Goal: Task Accomplishment & Management: Manage account settings

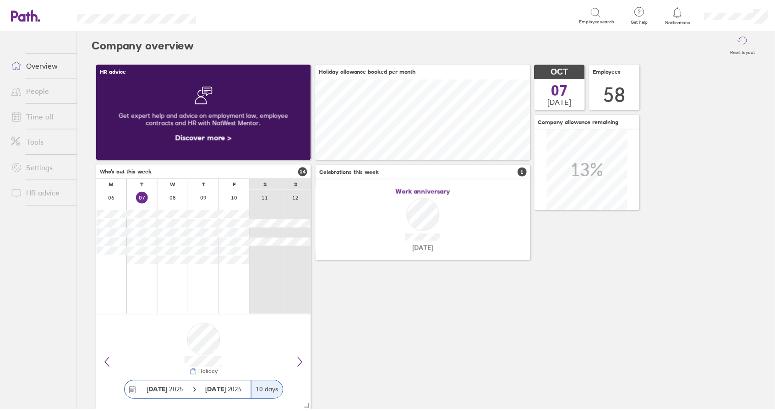
scroll to position [82, 216]
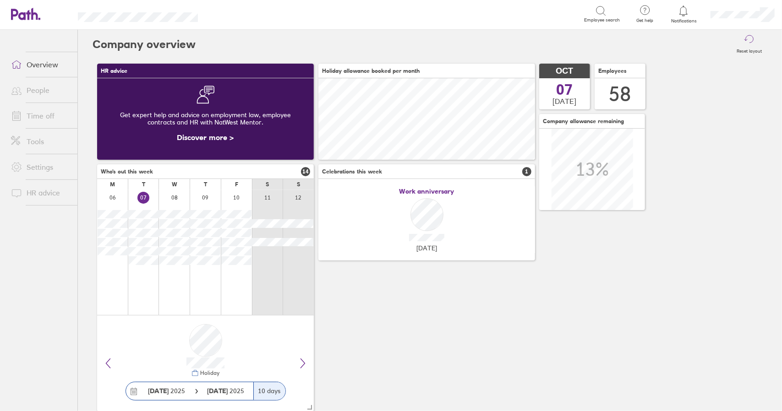
click at [42, 117] on link "Time off" at bounding box center [41, 116] width 74 height 18
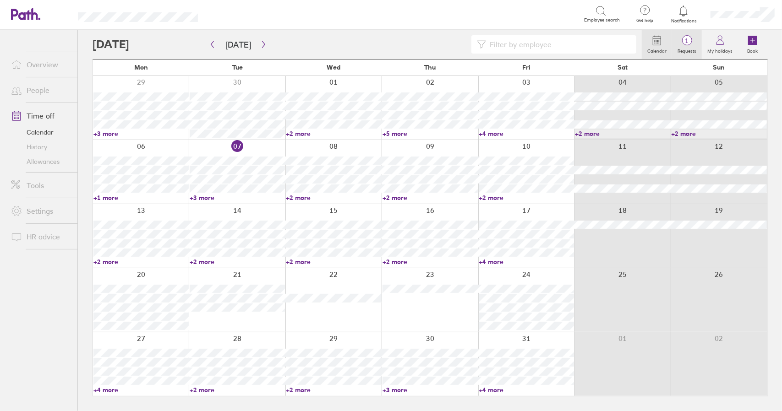
click at [689, 36] on circle at bounding box center [687, 41] width 10 height 10
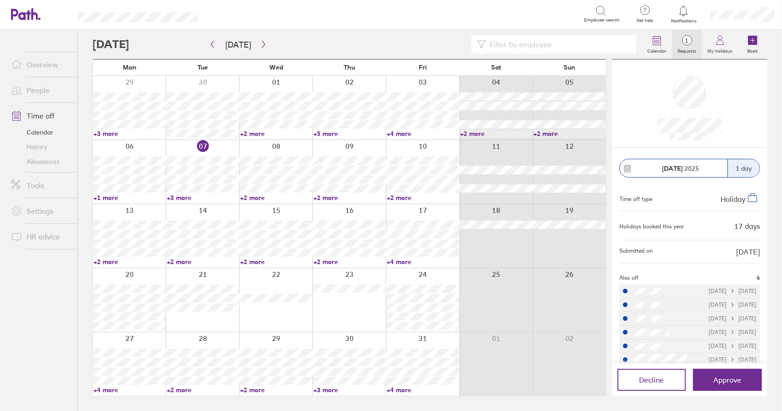
click at [46, 113] on link "Time off" at bounding box center [41, 116] width 74 height 18
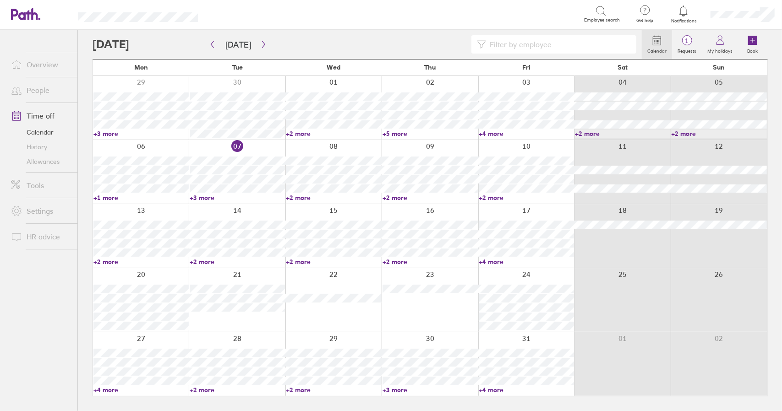
click at [109, 389] on link "+4 more" at bounding box center [140, 390] width 95 height 8
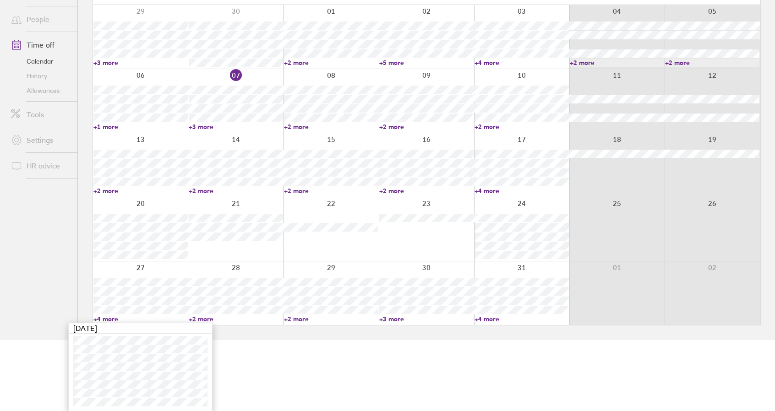
click at [111, 319] on link "+4 more" at bounding box center [140, 319] width 94 height 8
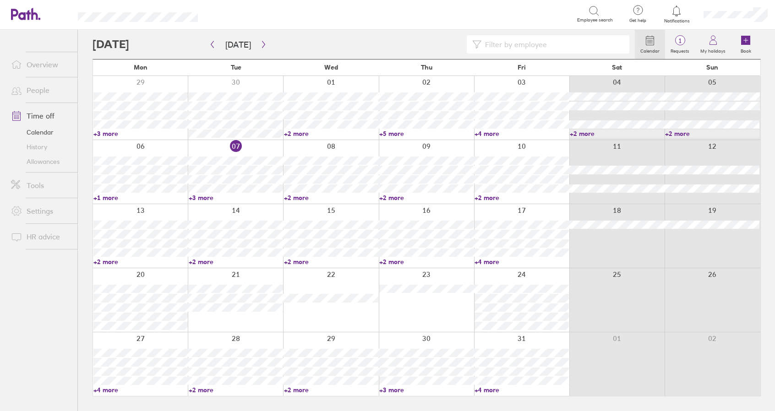
scroll to position [0, 0]
click at [398, 388] on link "+3 more" at bounding box center [430, 390] width 95 height 8
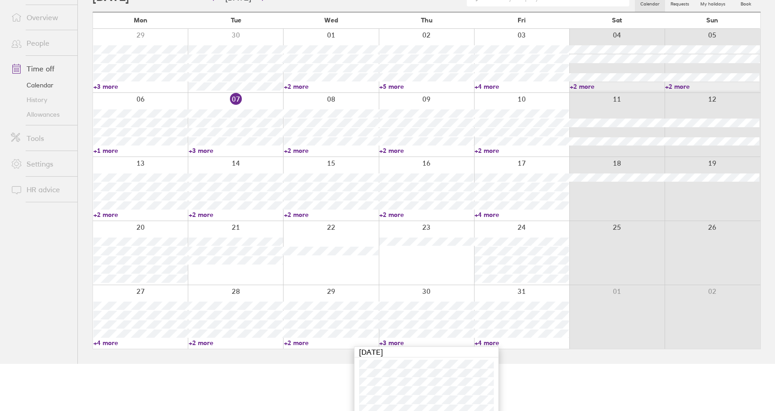
scroll to position [63, 0]
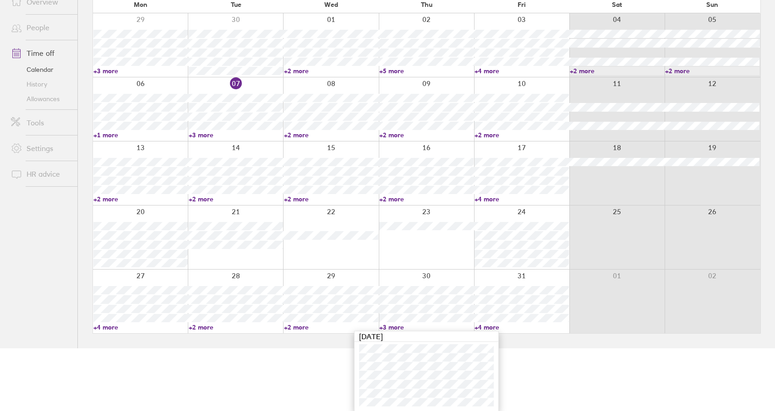
click at [394, 328] on link "+3 more" at bounding box center [426, 327] width 94 height 8
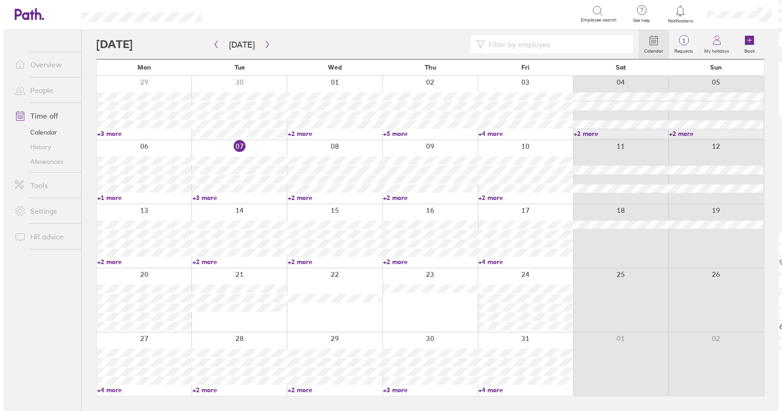
scroll to position [0, 0]
click at [261, 41] on icon "button" at bounding box center [263, 44] width 7 height 7
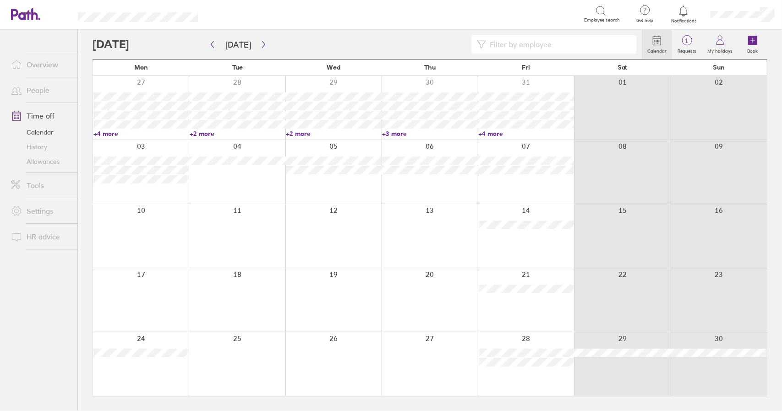
click at [136, 241] on div at bounding box center [141, 236] width 96 height 64
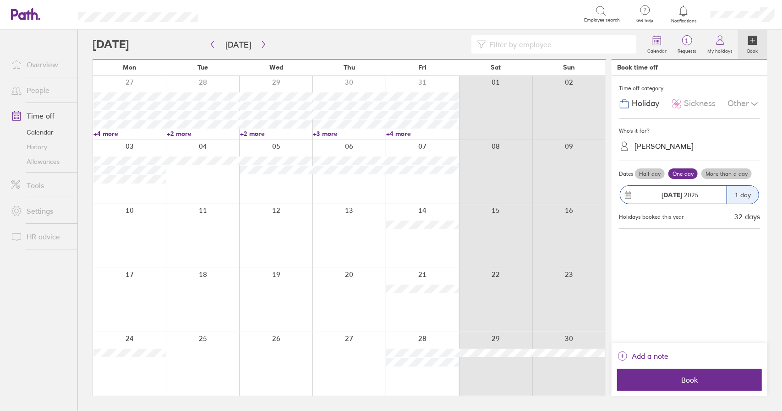
click at [132, 236] on div at bounding box center [129, 236] width 73 height 64
click at [667, 145] on div "[PERSON_NAME]" at bounding box center [664, 146] width 59 height 9
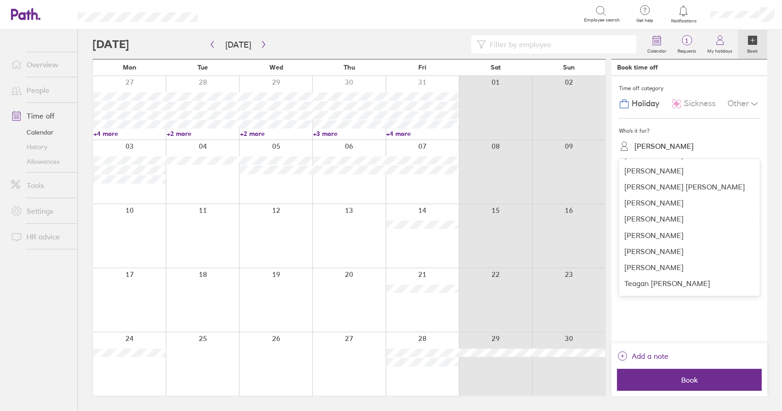
scroll to position [801, 0]
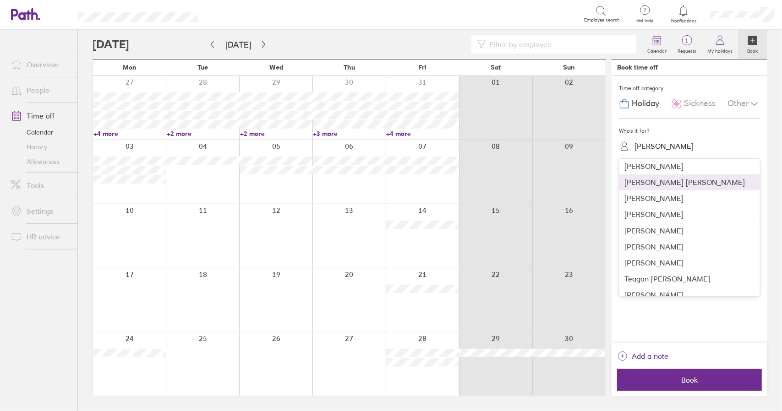
click at [652, 176] on div "[PERSON_NAME] [PERSON_NAME]" at bounding box center [689, 183] width 141 height 16
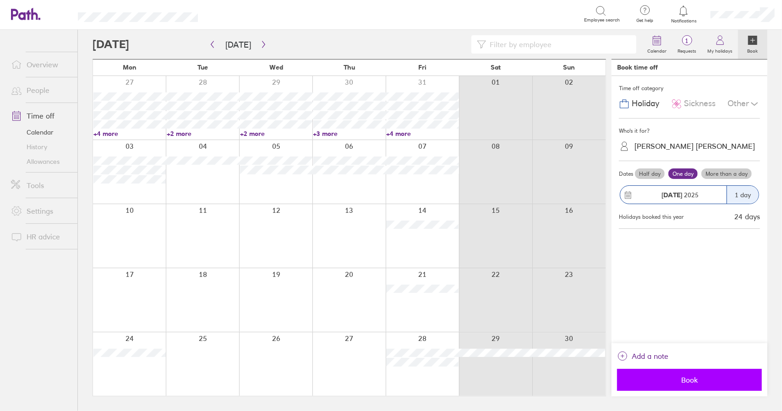
click at [689, 381] on span "Book" at bounding box center [690, 380] width 132 height 8
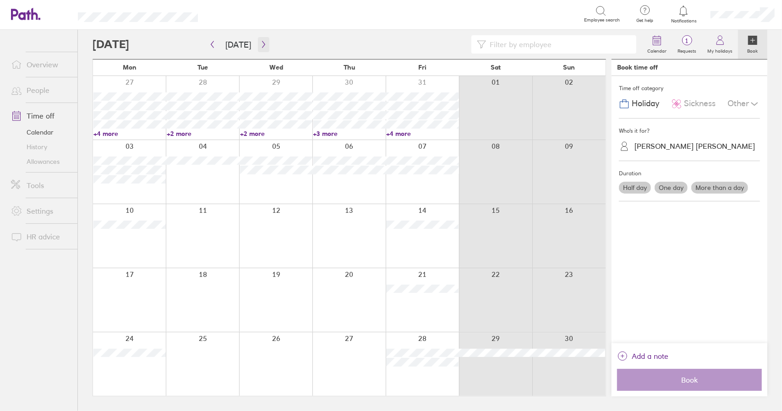
click at [263, 43] on icon "button" at bounding box center [263, 44] width 7 height 7
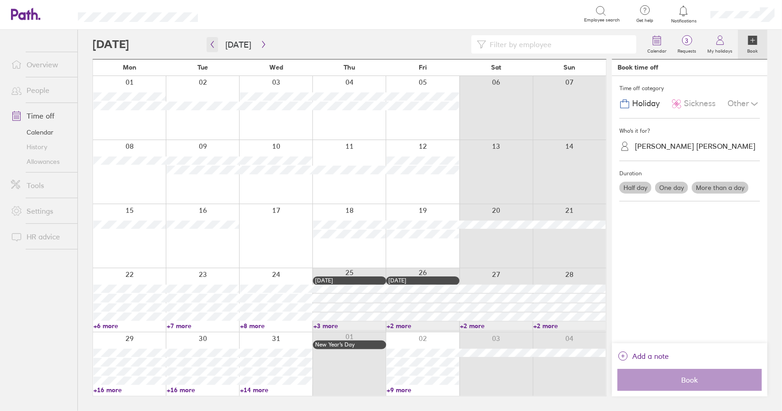
click at [213, 45] on icon "button" at bounding box center [212, 44] width 7 height 7
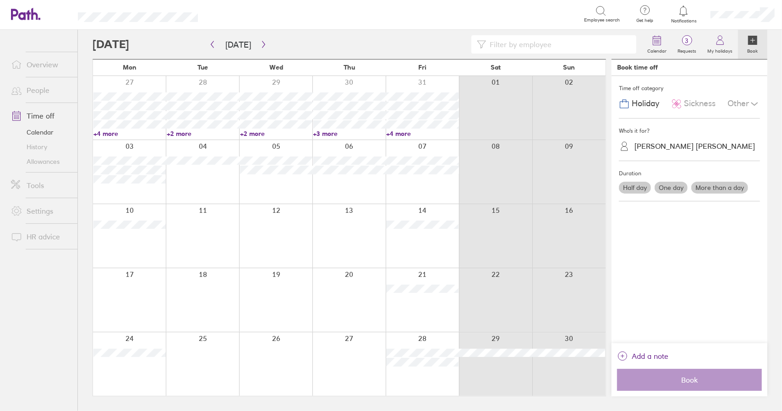
click at [125, 369] on div at bounding box center [129, 365] width 73 height 64
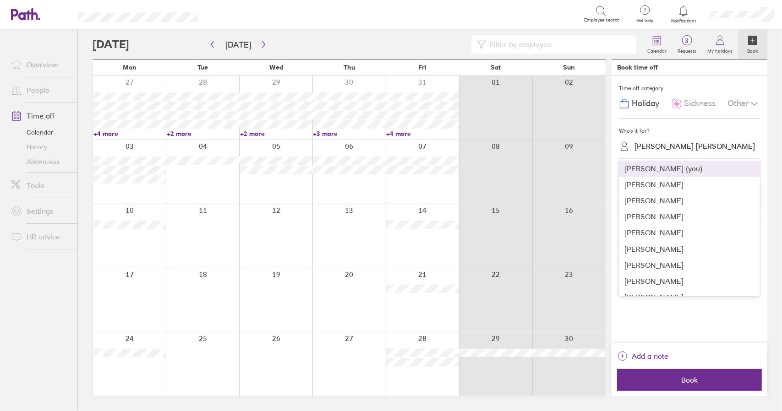
click at [663, 143] on div "[PERSON_NAME] [PERSON_NAME]" at bounding box center [695, 146] width 120 height 9
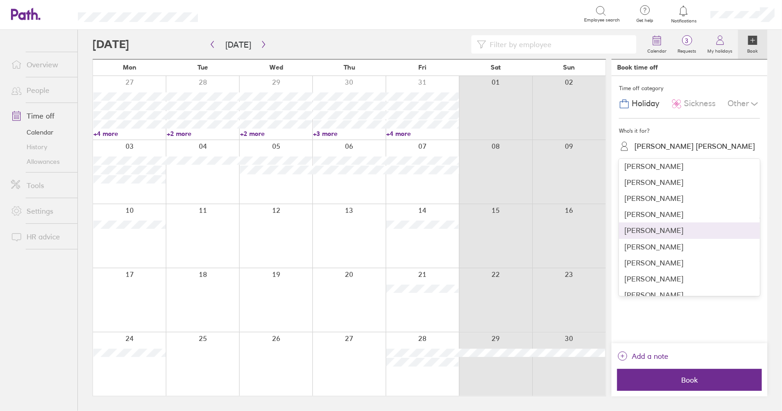
scroll to position [412, 0]
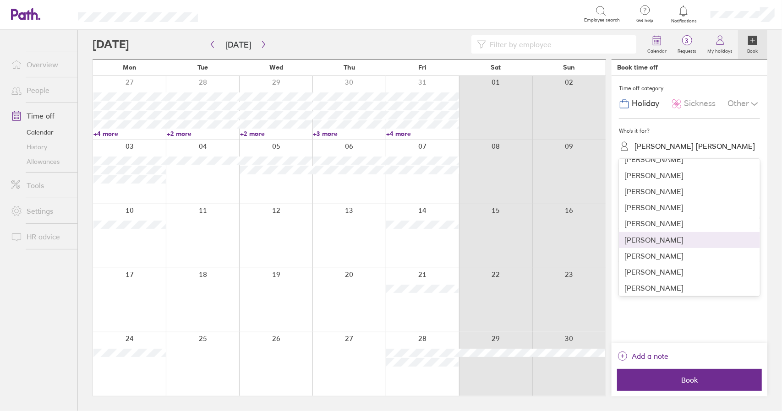
click at [667, 241] on div "[PERSON_NAME]" at bounding box center [689, 240] width 141 height 16
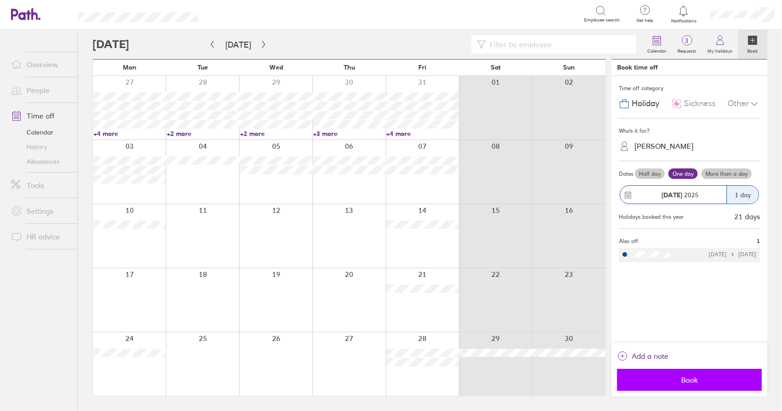
click at [696, 378] on span "Book" at bounding box center [690, 380] width 132 height 8
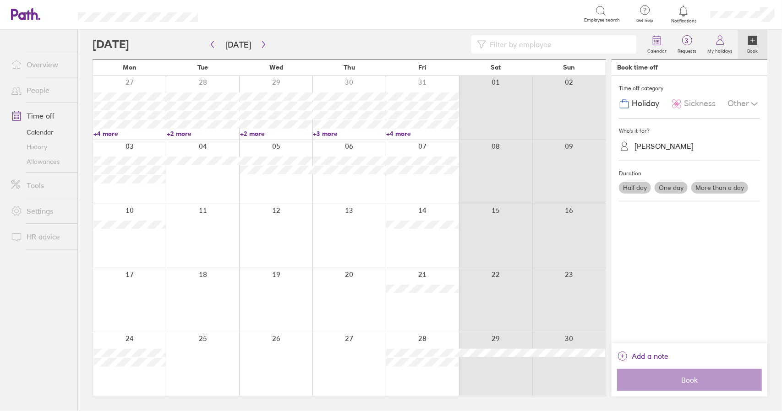
click at [109, 134] on link "+4 more" at bounding box center [129, 134] width 72 height 8
click at [110, 135] on link "+4 more" at bounding box center [129, 134] width 72 height 8
click at [405, 136] on link "+4 more" at bounding box center [422, 134] width 72 height 8
click at [403, 135] on link "+4 more" at bounding box center [422, 134] width 72 height 8
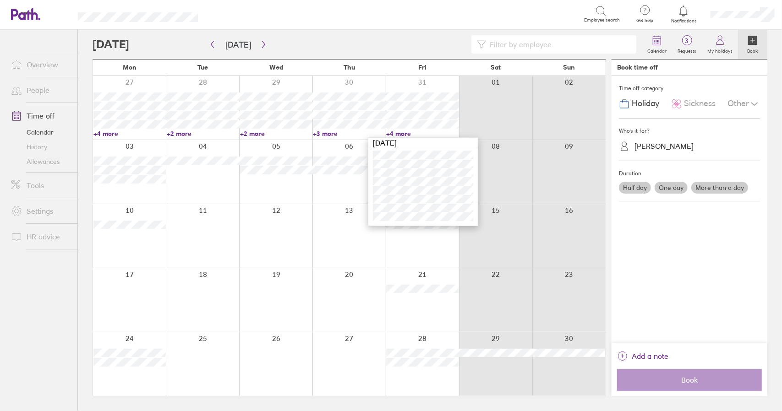
click at [403, 135] on link "+4 more" at bounding box center [422, 134] width 72 height 8
click at [326, 133] on link "+3 more" at bounding box center [349, 134] width 72 height 8
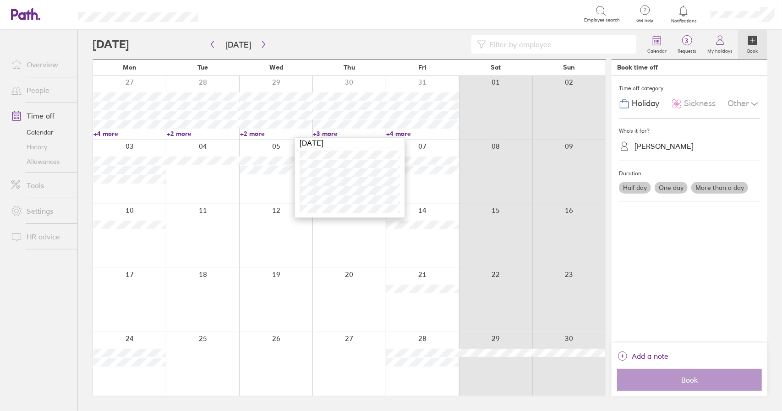
click at [400, 138] on div "Thursday Oct 30" at bounding box center [349, 143] width 109 height 11
click at [400, 133] on link "+4 more" at bounding box center [422, 134] width 72 height 8
click at [107, 133] on link "+4 more" at bounding box center [129, 134] width 72 height 8
click at [214, 42] on icon "button" at bounding box center [212, 44] width 7 height 7
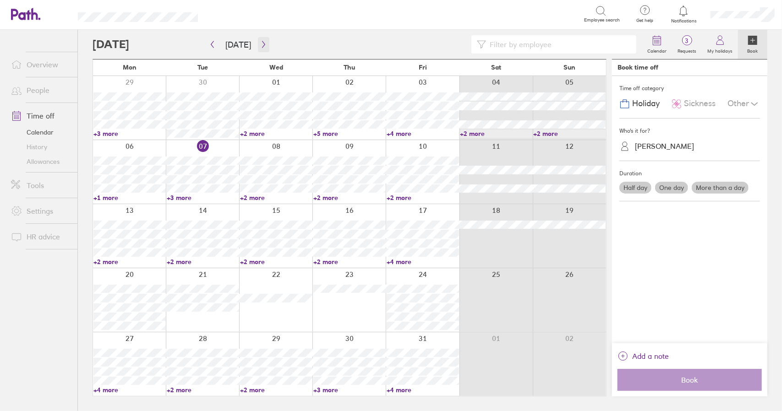
click at [263, 41] on icon "button" at bounding box center [263, 44] width 7 height 7
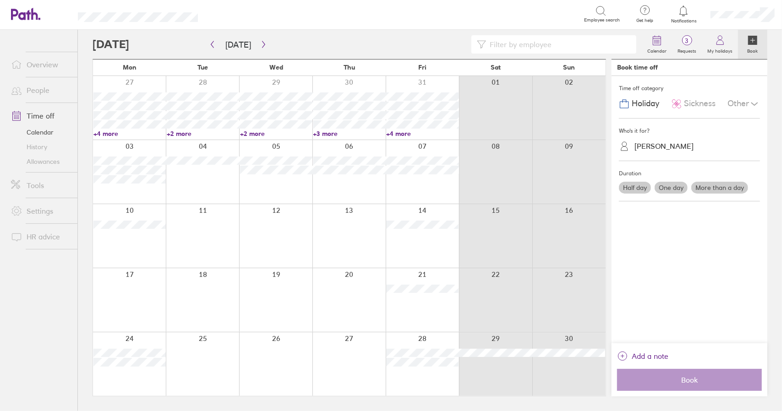
click at [290, 361] on div at bounding box center [275, 365] width 73 height 64
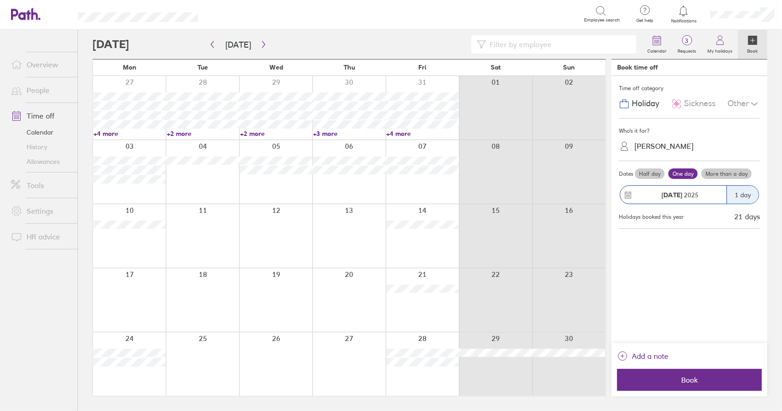
click at [670, 146] on div "[PERSON_NAME]" at bounding box center [664, 146] width 59 height 9
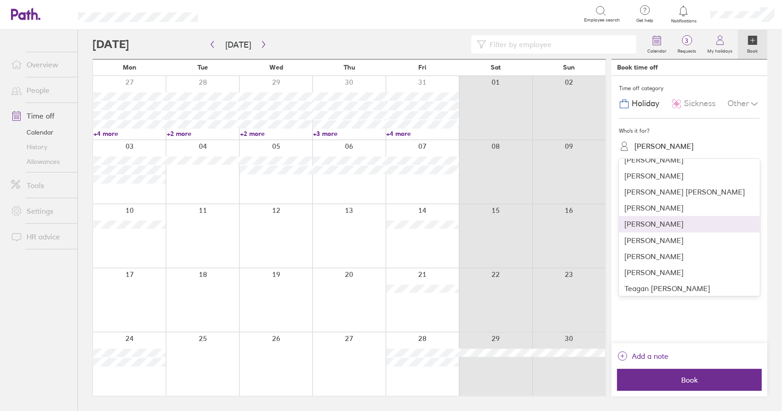
scroll to position [801, 0]
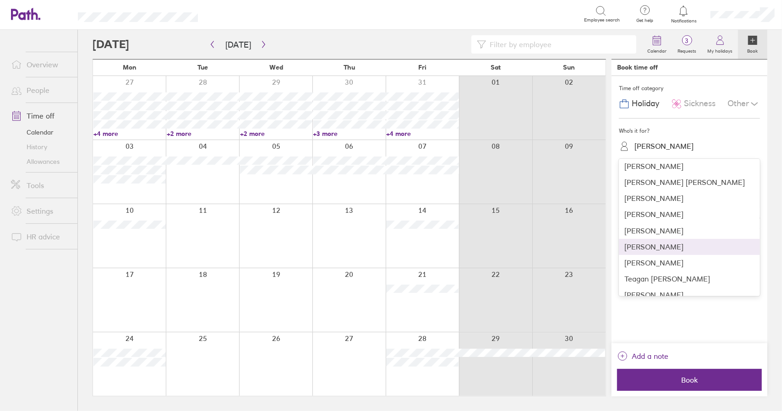
click at [660, 239] on div "[PERSON_NAME]" at bounding box center [689, 247] width 141 height 16
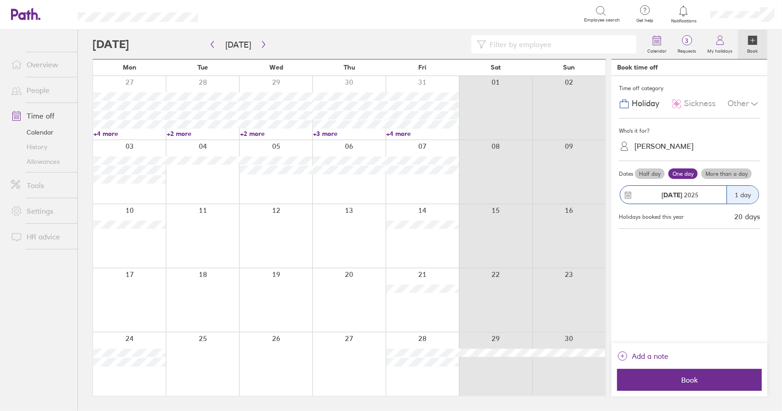
click at [717, 177] on label "More than a day" at bounding box center [726, 174] width 50 height 11
click at [0, 0] on input "More than a day" at bounding box center [0, 0] width 0 height 0
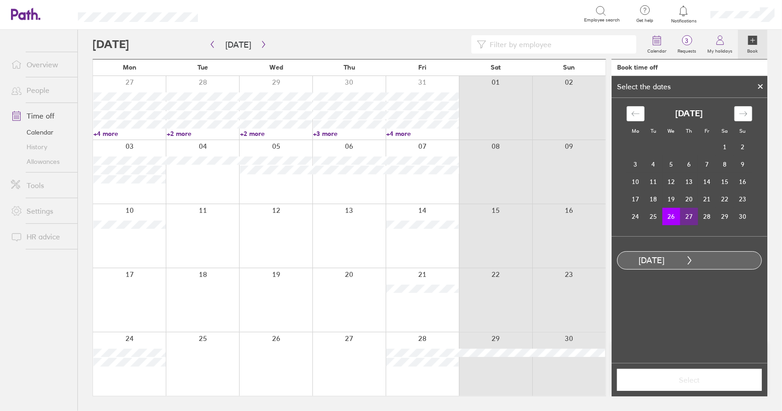
click at [690, 219] on td "27" at bounding box center [689, 216] width 18 height 17
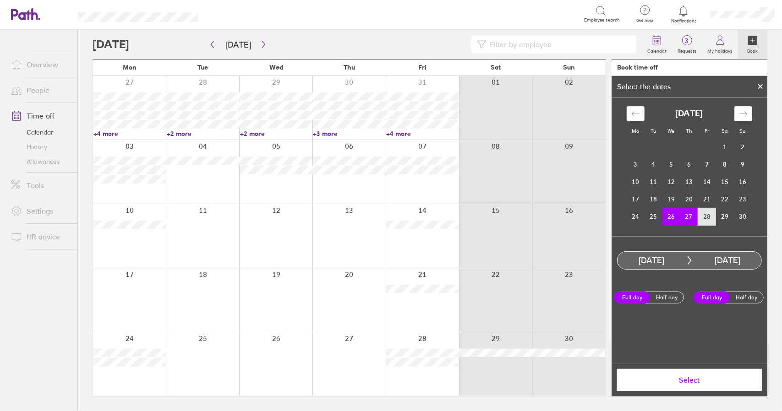
click at [708, 219] on td "28" at bounding box center [707, 216] width 18 height 17
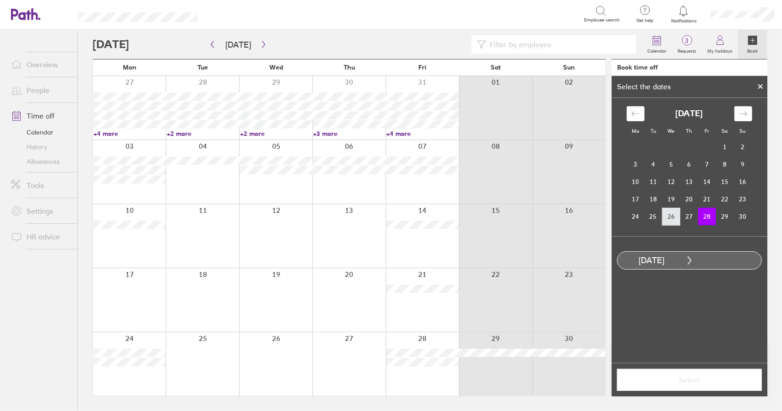
click at [671, 220] on td "26" at bounding box center [671, 216] width 18 height 17
click at [714, 220] on td "28" at bounding box center [707, 216] width 18 height 17
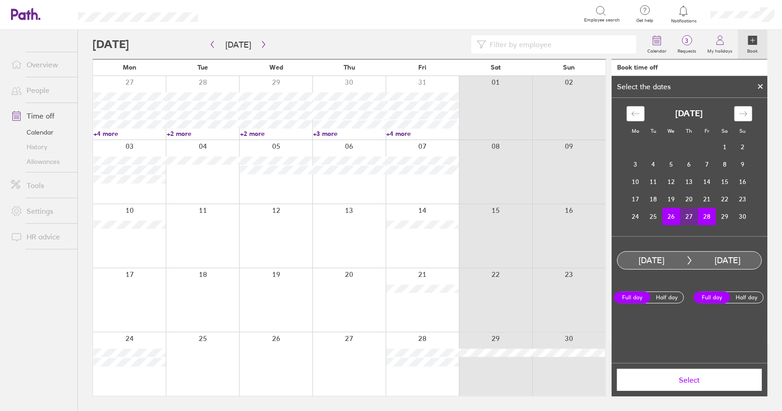
click at [703, 382] on span "Select" at bounding box center [690, 380] width 132 height 8
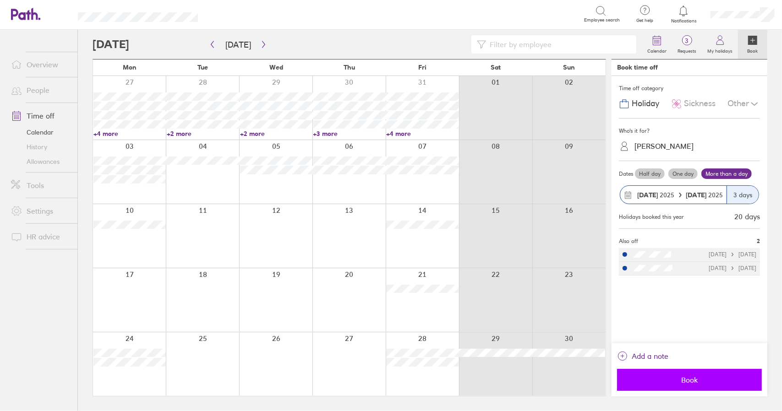
click at [693, 382] on span "Book" at bounding box center [690, 380] width 132 height 8
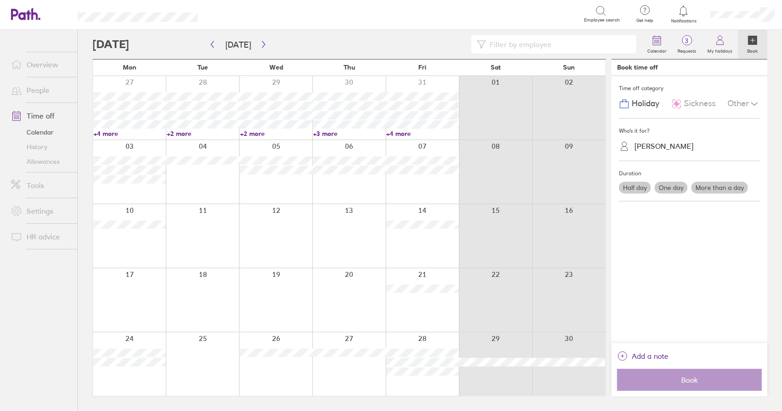
click at [47, 119] on link "Time off" at bounding box center [41, 116] width 74 height 18
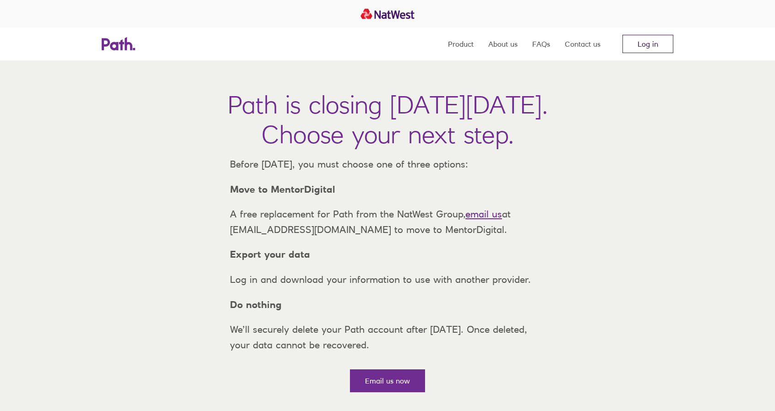
click at [655, 40] on link "Log in" at bounding box center [648, 44] width 51 height 18
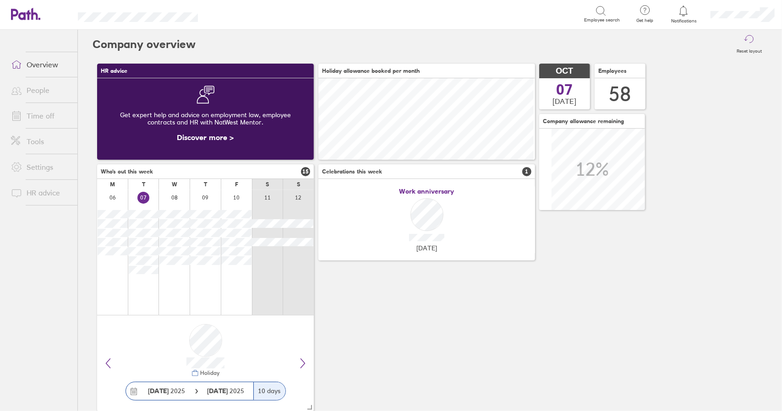
scroll to position [82, 216]
click at [43, 115] on link "Time off" at bounding box center [41, 116] width 74 height 18
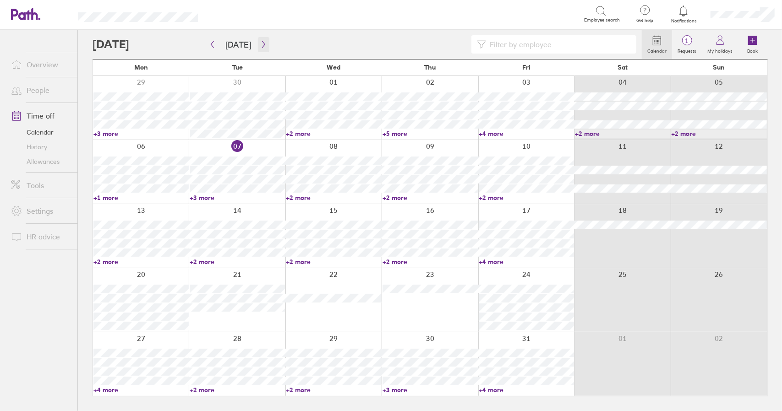
click at [262, 43] on icon "button" at bounding box center [263, 44] width 3 height 7
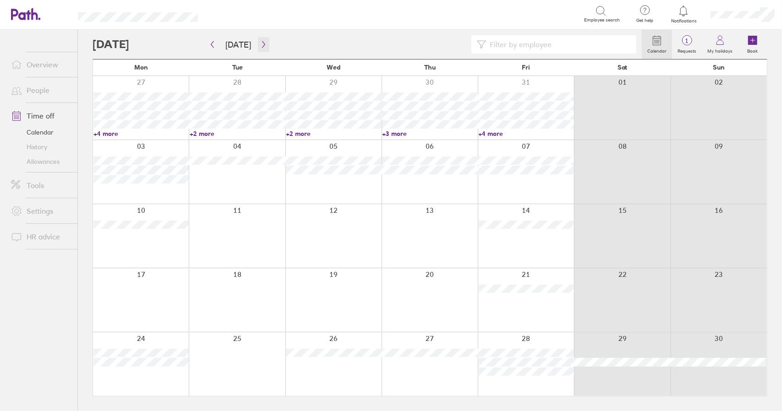
click at [260, 39] on button "button" at bounding box center [263, 44] width 11 height 15
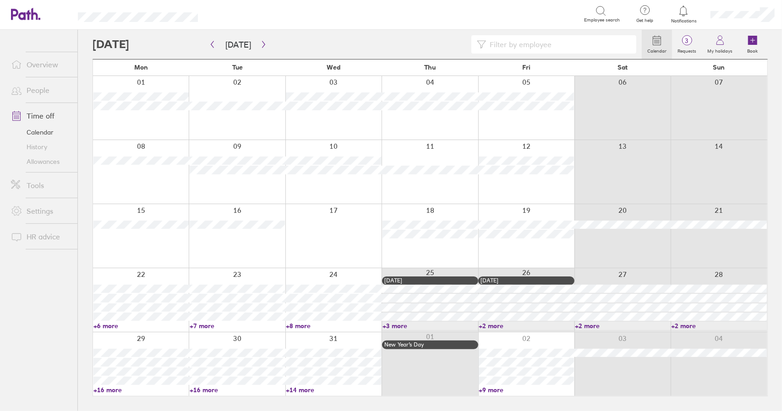
click at [526, 122] on div at bounding box center [526, 108] width 96 height 64
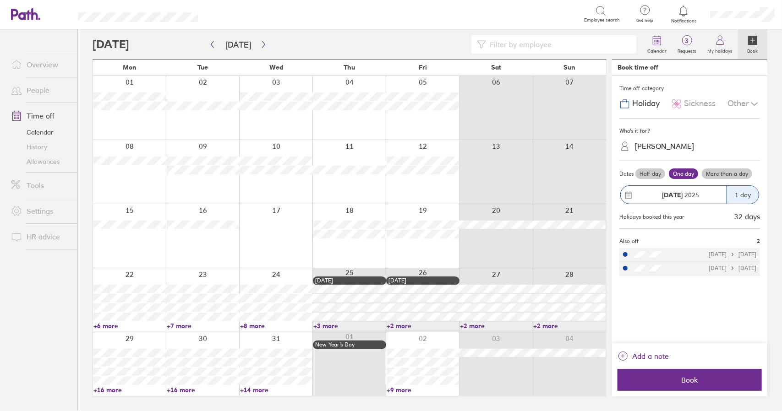
click at [669, 142] on div "[PERSON_NAME]" at bounding box center [664, 146] width 59 height 9
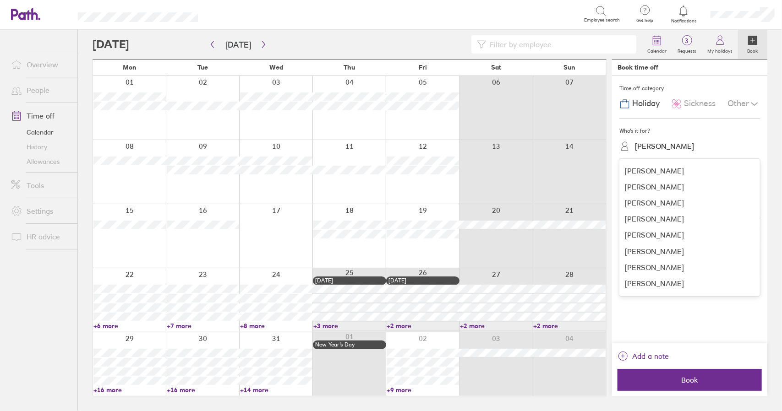
scroll to position [229, 0]
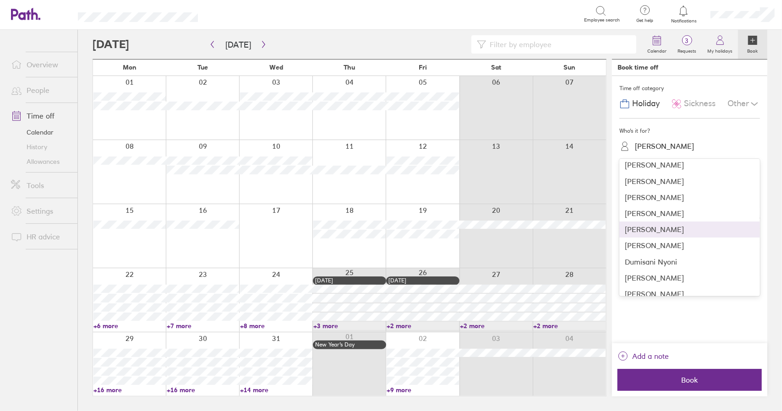
click at [663, 229] on div "[PERSON_NAME]" at bounding box center [689, 230] width 141 height 16
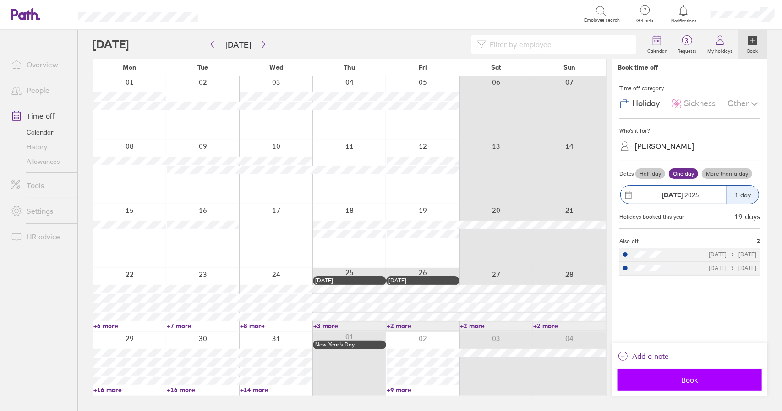
click at [684, 378] on span "Book" at bounding box center [689, 380] width 131 height 8
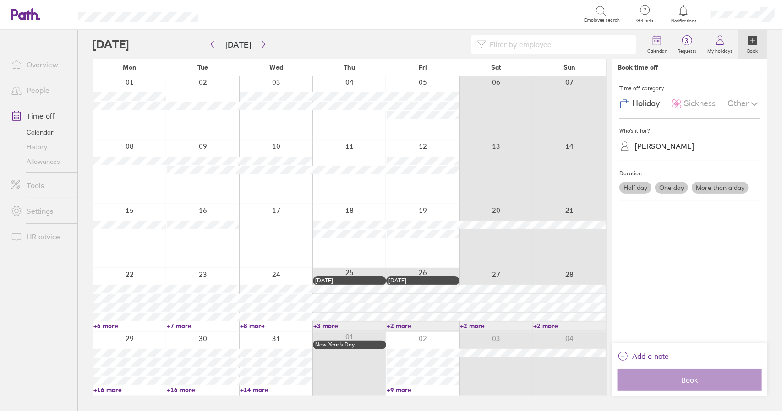
click at [35, 118] on link "Time off" at bounding box center [41, 116] width 74 height 18
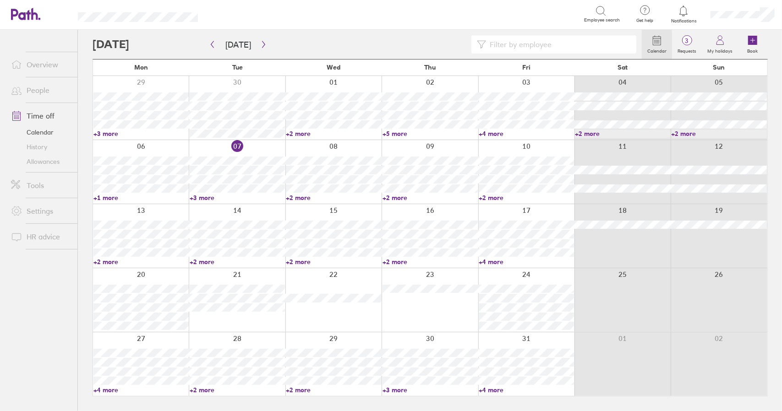
click at [212, 197] on link "+3 more" at bounding box center [237, 198] width 95 height 8
click at [208, 197] on link "+3 more" at bounding box center [237, 198] width 95 height 8
